Goal: Check status

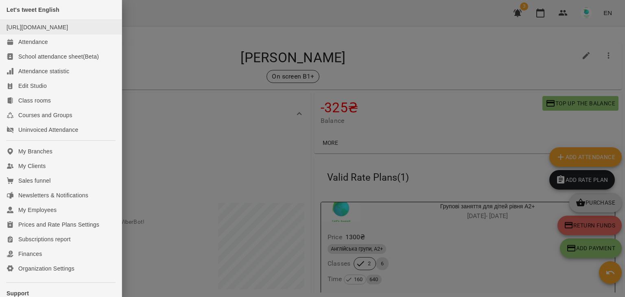
scroll to position [722, 0]
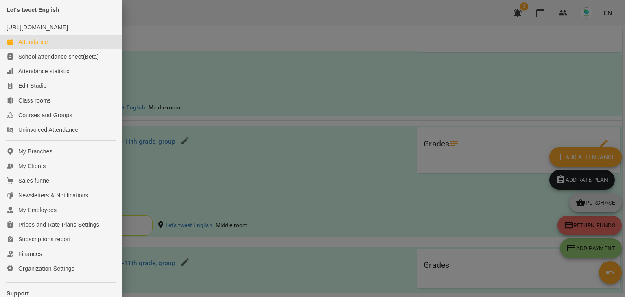
click at [42, 46] on div "Attendance" at bounding box center [33, 42] width 30 height 8
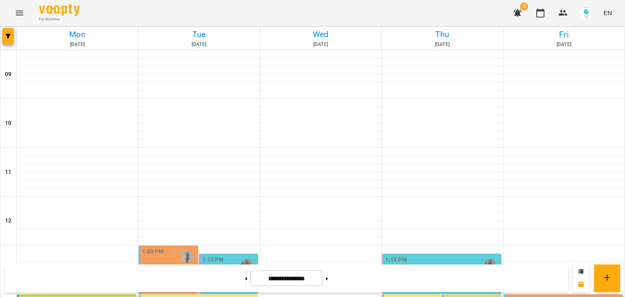
scroll to position [214, 0]
click at [623, 295] on div "**********" at bounding box center [312, 278] width 625 height 37
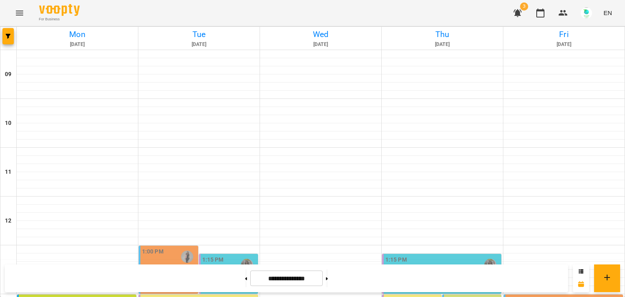
scroll to position [219, 0]
drag, startPoint x: 608, startPoint y: 173, endPoint x: 615, endPoint y: 187, distance: 15.9
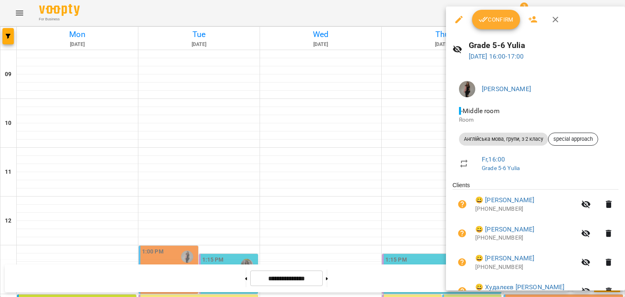
click at [179, 147] on div at bounding box center [312, 148] width 625 height 297
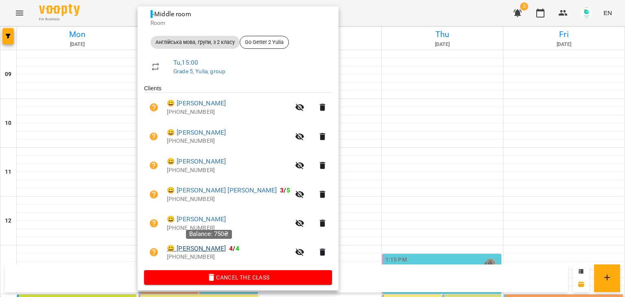
scroll to position [102, 0]
